Goal: Information Seeking & Learning: Understand process/instructions

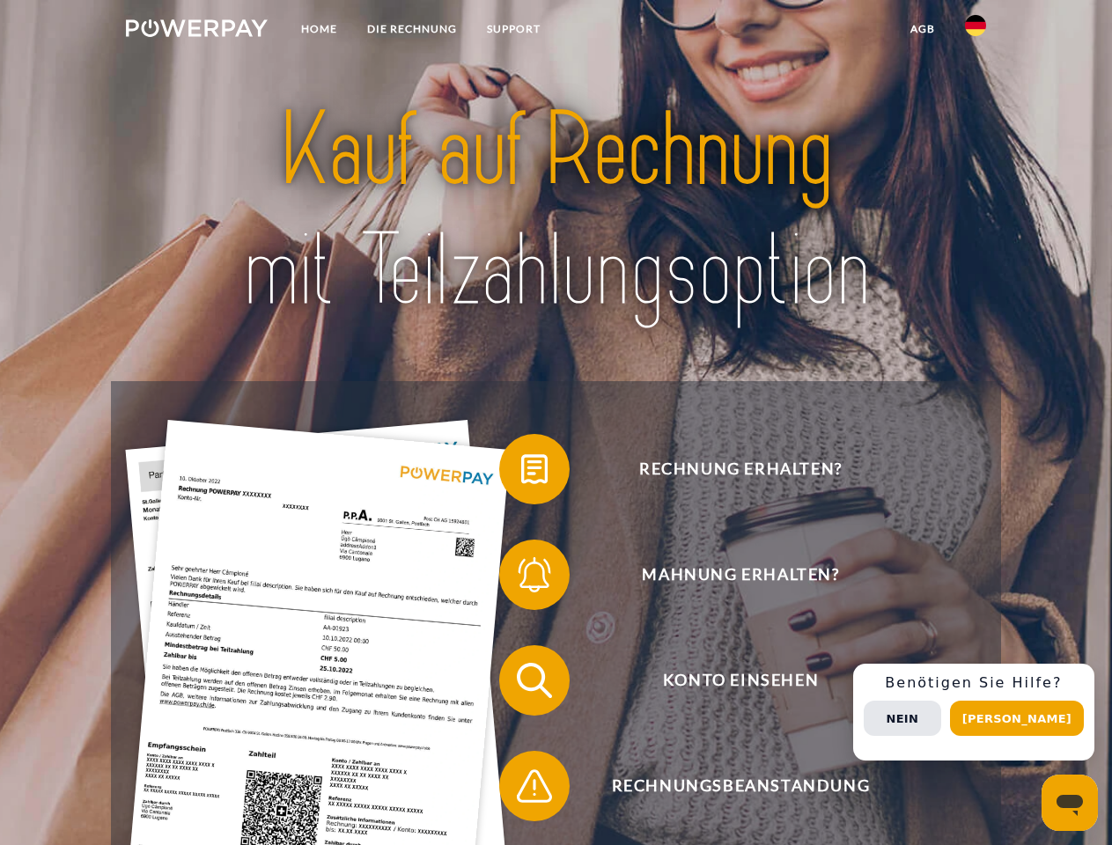
click at [196, 31] on img at bounding box center [197, 28] width 142 height 18
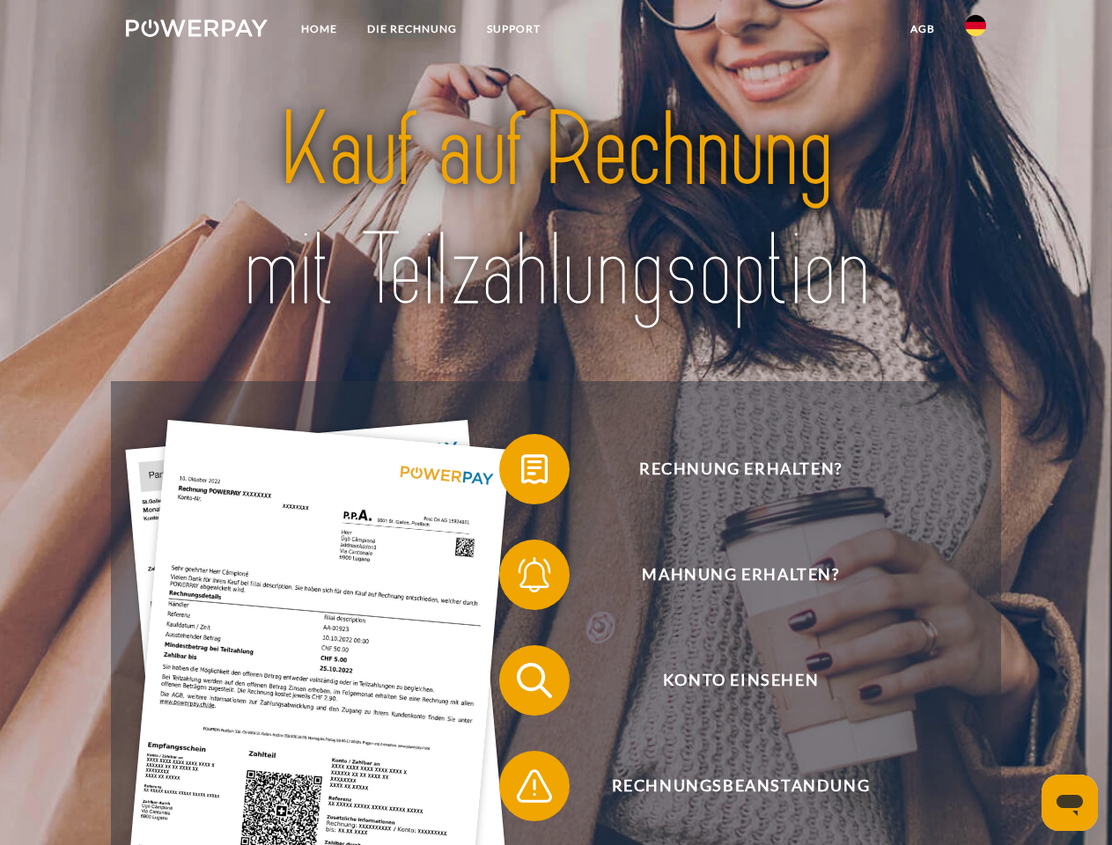
click at [975, 31] on img at bounding box center [975, 25] width 21 height 21
click at [921, 29] on link "agb" at bounding box center [922, 29] width 55 height 32
click at [521, 473] on span at bounding box center [508, 469] width 88 height 88
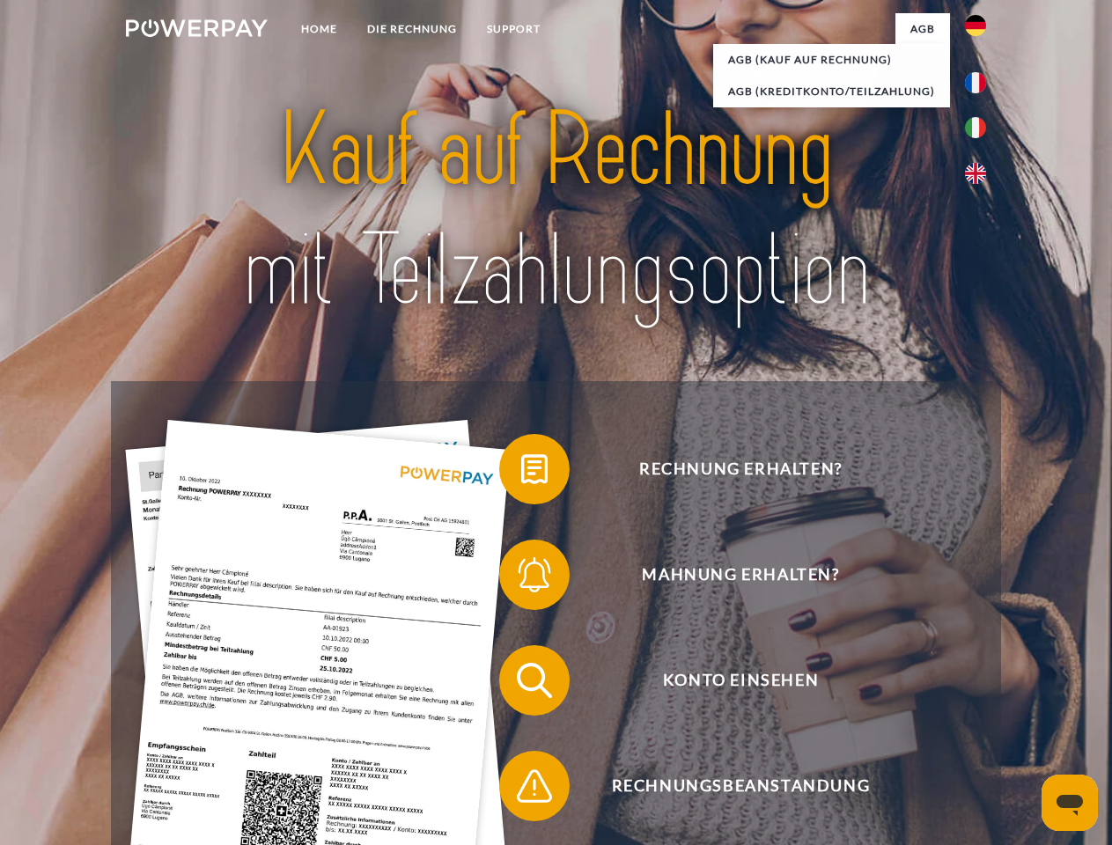
click at [521, 578] on span at bounding box center [508, 575] width 88 height 88
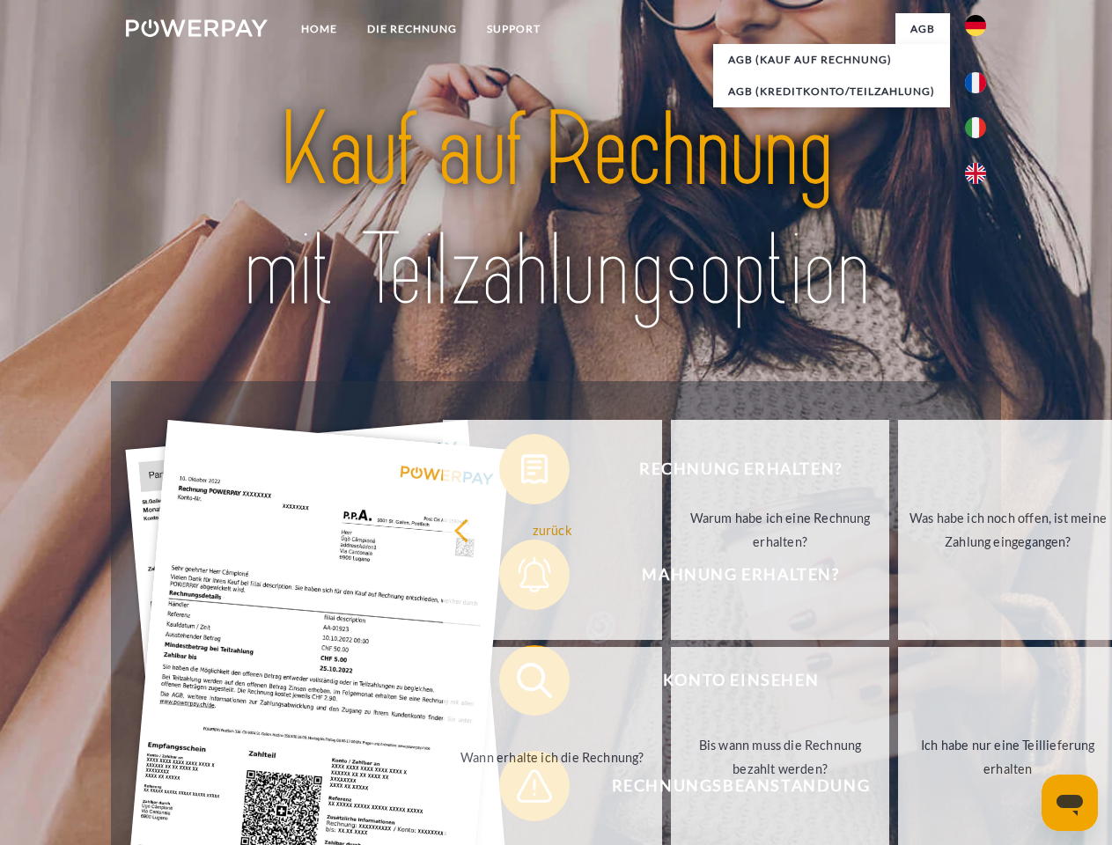
click at [671, 684] on link "Bis wann muss die Rechnung bezahlt werden?" at bounding box center [780, 757] width 219 height 220
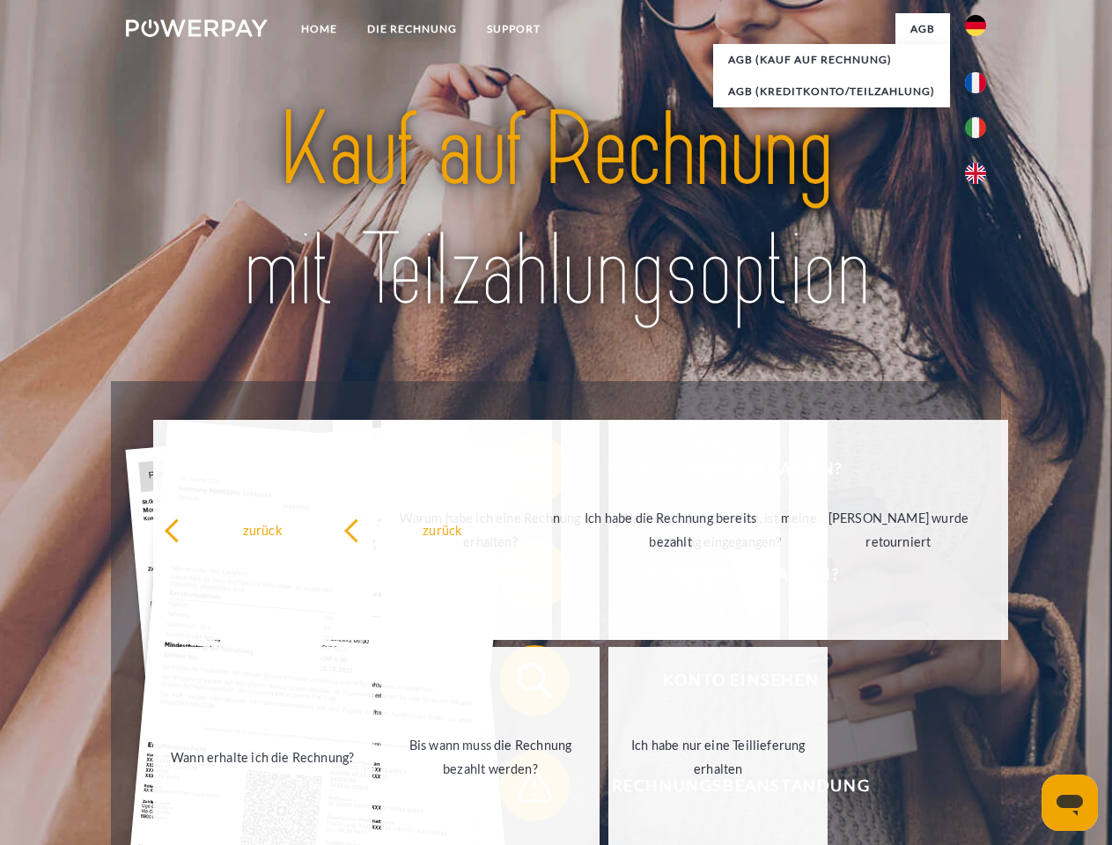
click at [521, 789] on span at bounding box center [508, 786] width 88 height 88
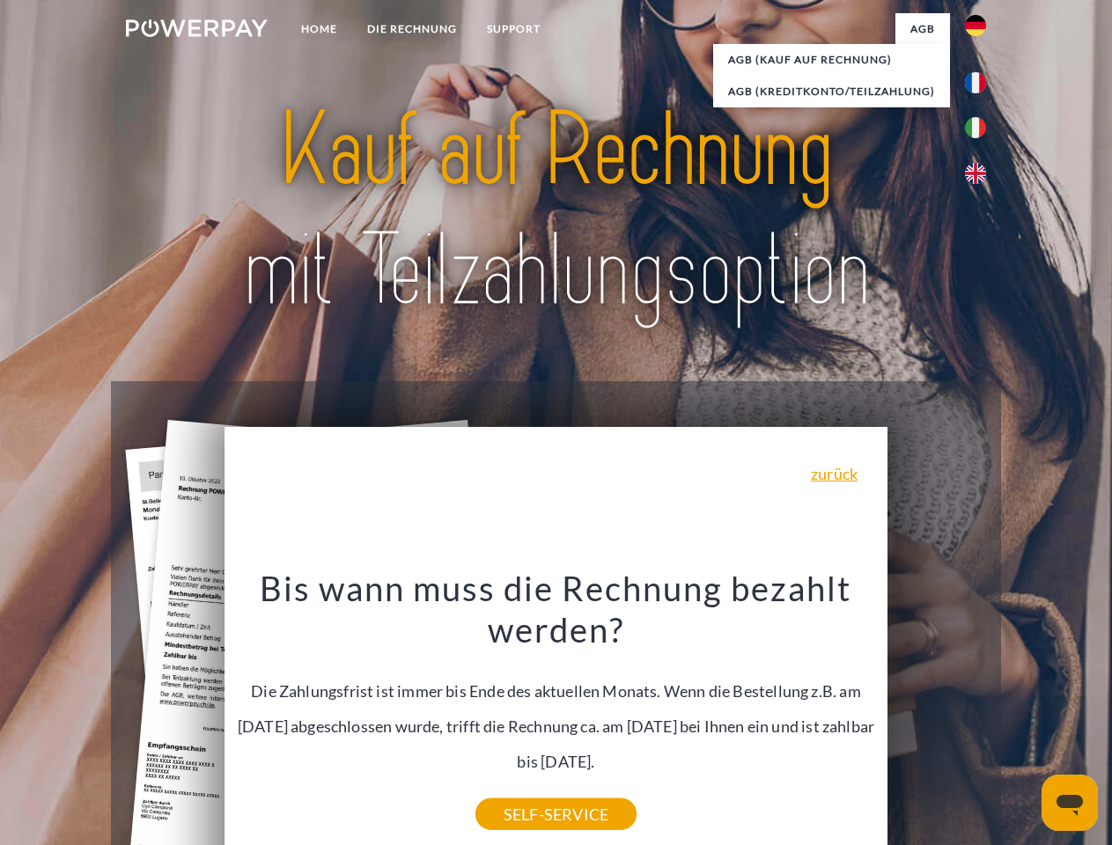
click at [980, 712] on div "Rechnung erhalten? Mahnung erhalten? Konto einsehen" at bounding box center [555, 733] width 889 height 704
click at [936, 716] on span "Konto einsehen" at bounding box center [740, 680] width 431 height 70
click at [1023, 718] on header "Home DIE RECHNUNG SUPPORT" at bounding box center [556, 607] width 1112 height 1215
